Goal: Obtain resource: Download file/media

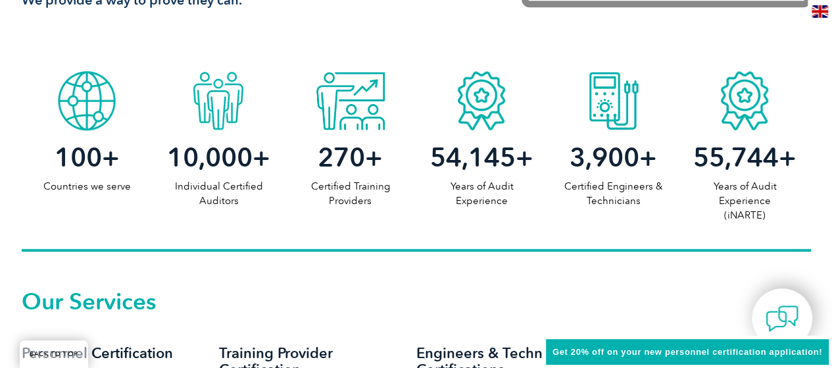
scroll to position [789, 0]
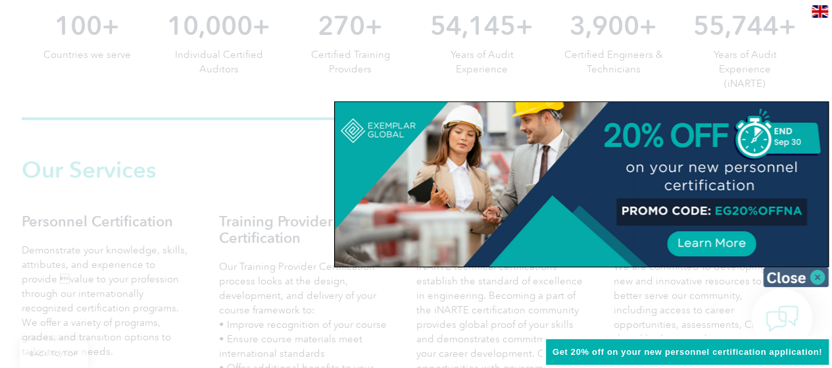
click at [799, 273] on img at bounding box center [796, 277] width 66 height 20
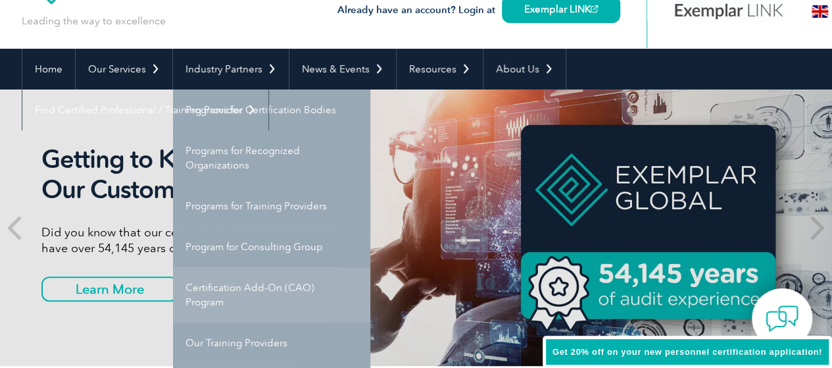
scroll to position [0, 0]
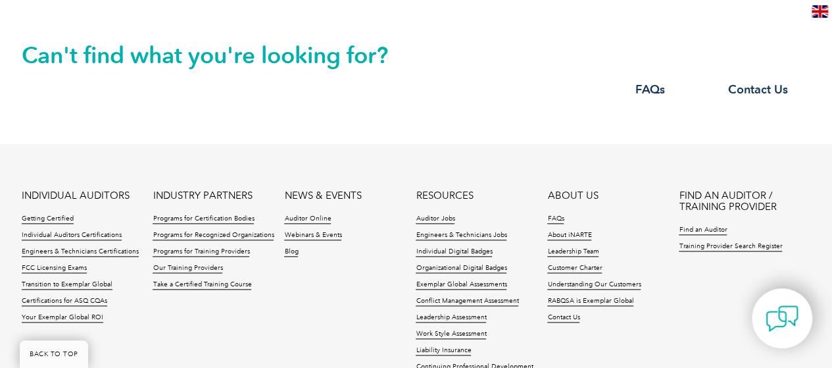
scroll to position [3173, 0]
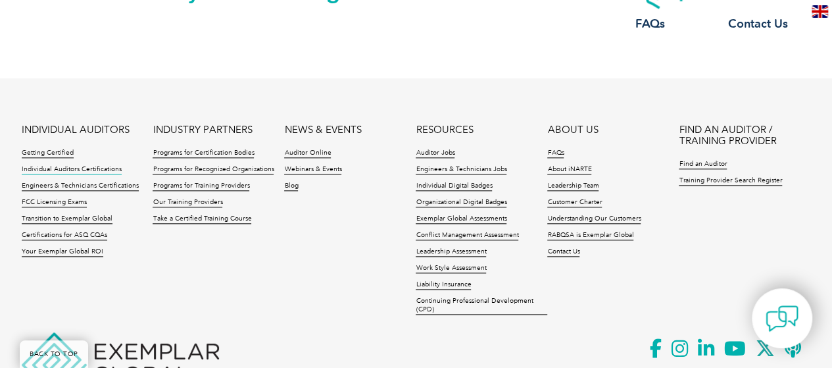
click at [76, 165] on link "Individual Auditors Certifications" at bounding box center [72, 169] width 100 height 9
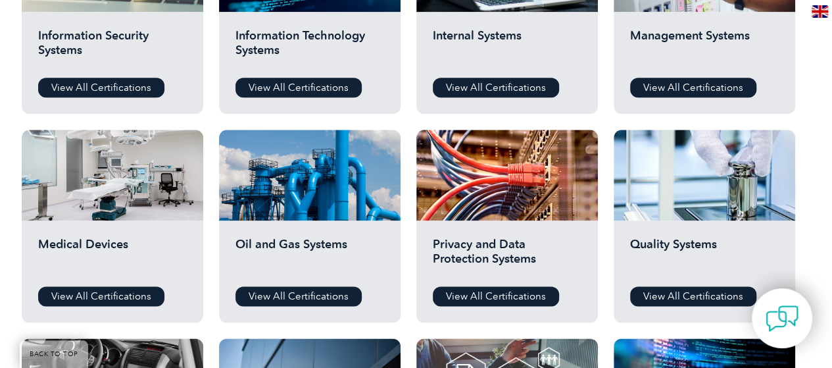
scroll to position [855, 0]
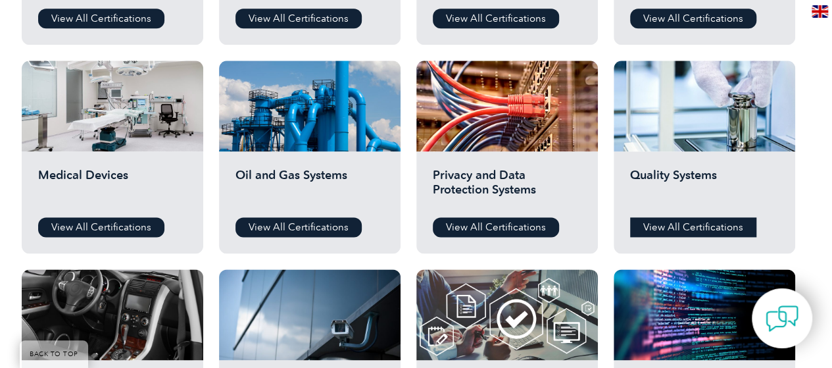
click at [668, 224] on link "View All Certifications" at bounding box center [693, 227] width 126 height 20
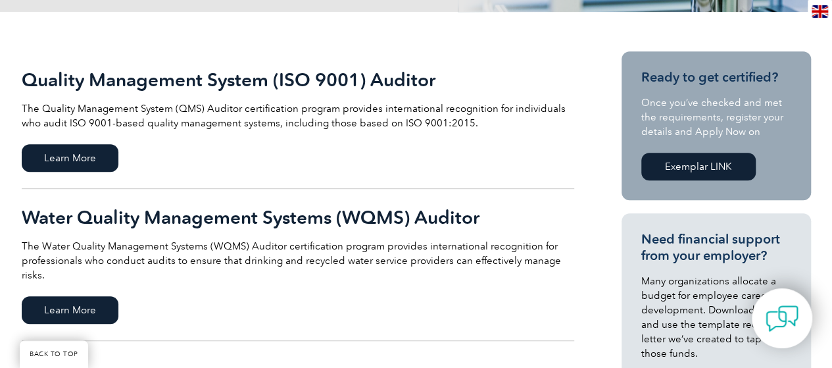
scroll to position [263, 0]
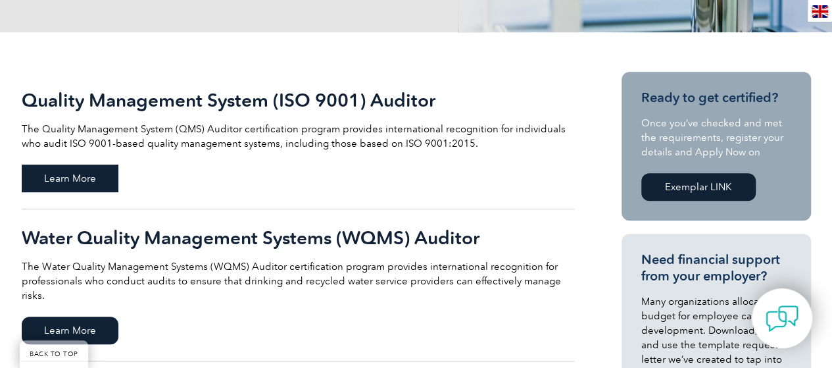
click at [107, 168] on span "Learn More" at bounding box center [70, 178] width 97 height 28
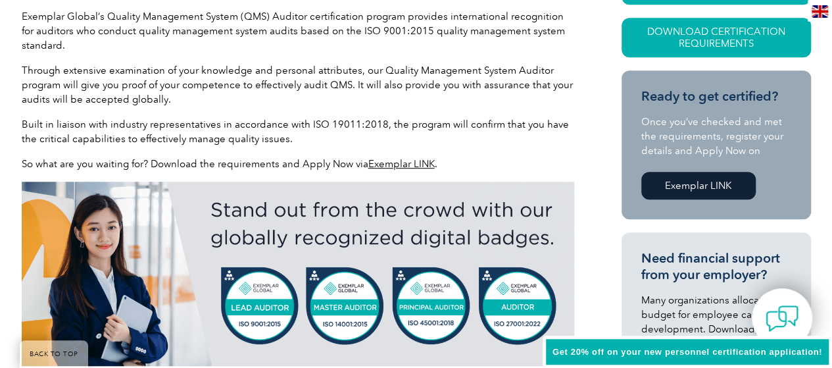
scroll to position [362, 0]
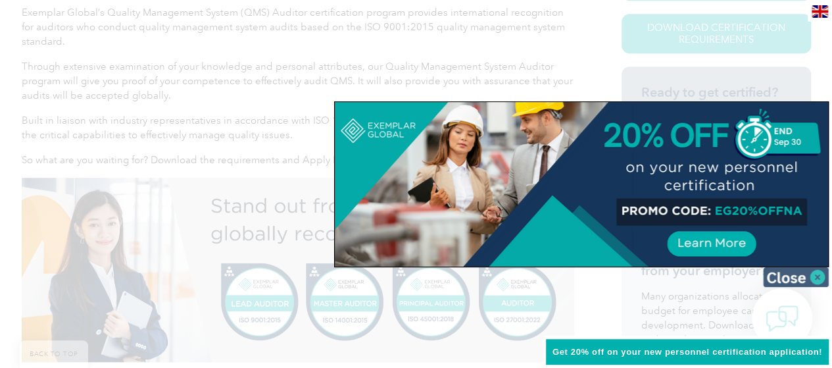
click at [787, 274] on img at bounding box center [796, 277] width 66 height 20
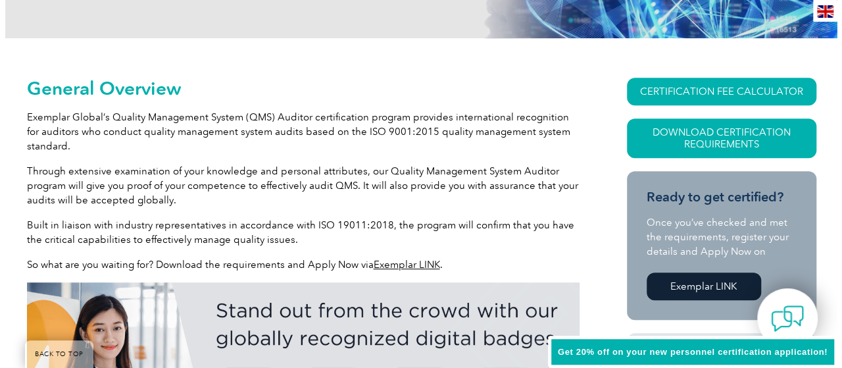
scroll to position [230, 0]
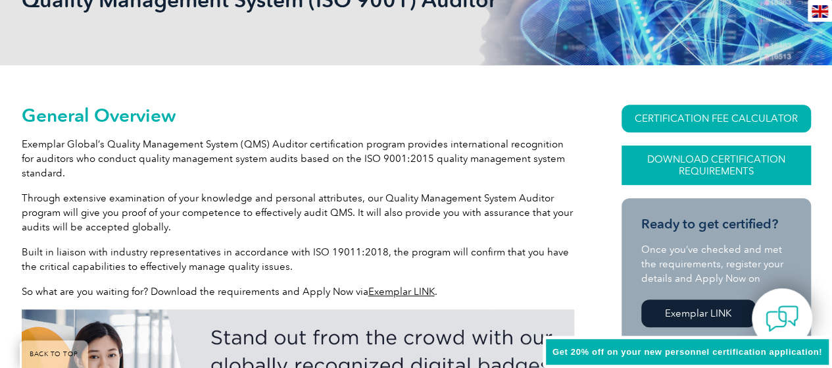
click at [730, 166] on link "Download Certification Requirements" at bounding box center [716, 164] width 189 height 39
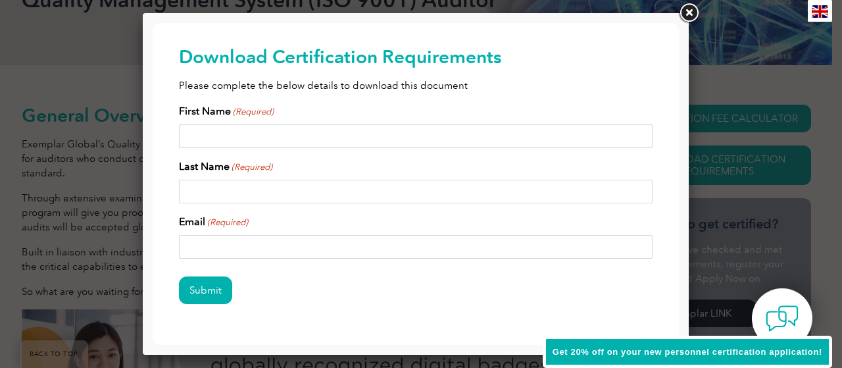
scroll to position [0, 0]
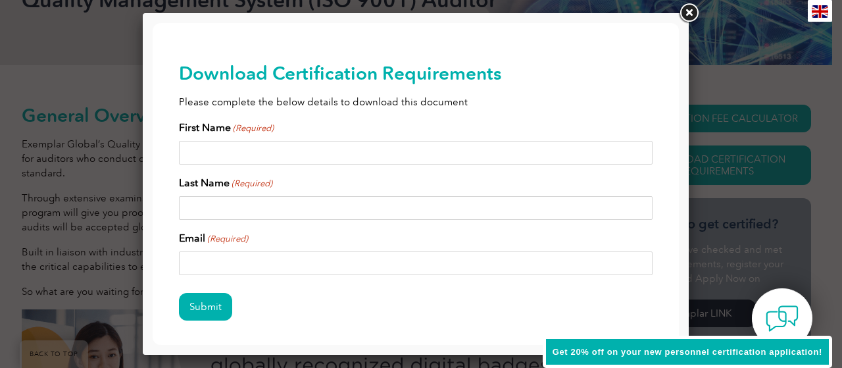
click at [281, 153] on input "First Name (Required)" at bounding box center [416, 153] width 474 height 24
type input "MASUM"
type input "BILLAH"
type input "masum.afbl@gmail.com"
click at [212, 314] on input "Submit" at bounding box center [205, 307] width 53 height 28
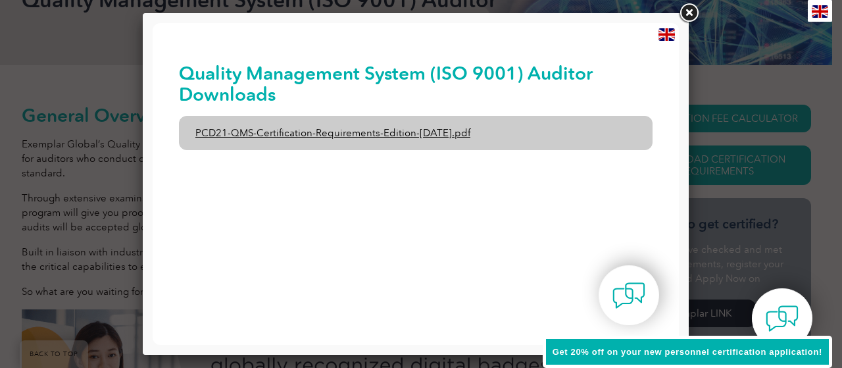
click at [397, 131] on link "PCD21-QMS-Certification-Requirements-Edition-2-April-2022.pdf" at bounding box center [416, 133] width 474 height 34
